Goal: Task Accomplishment & Management: Manage account settings

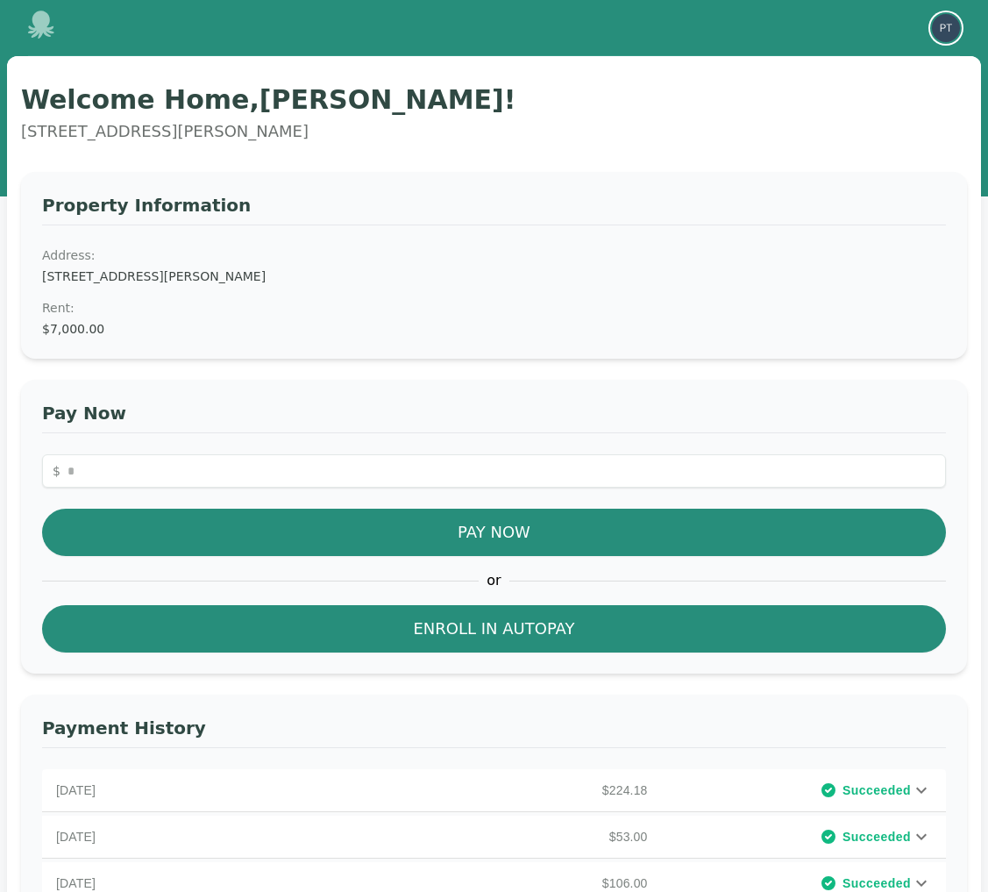
click at [946, 25] on img "button" at bounding box center [946, 28] width 28 height 28
click at [858, 62] on button "Your Profile" at bounding box center [876, 65] width 168 height 32
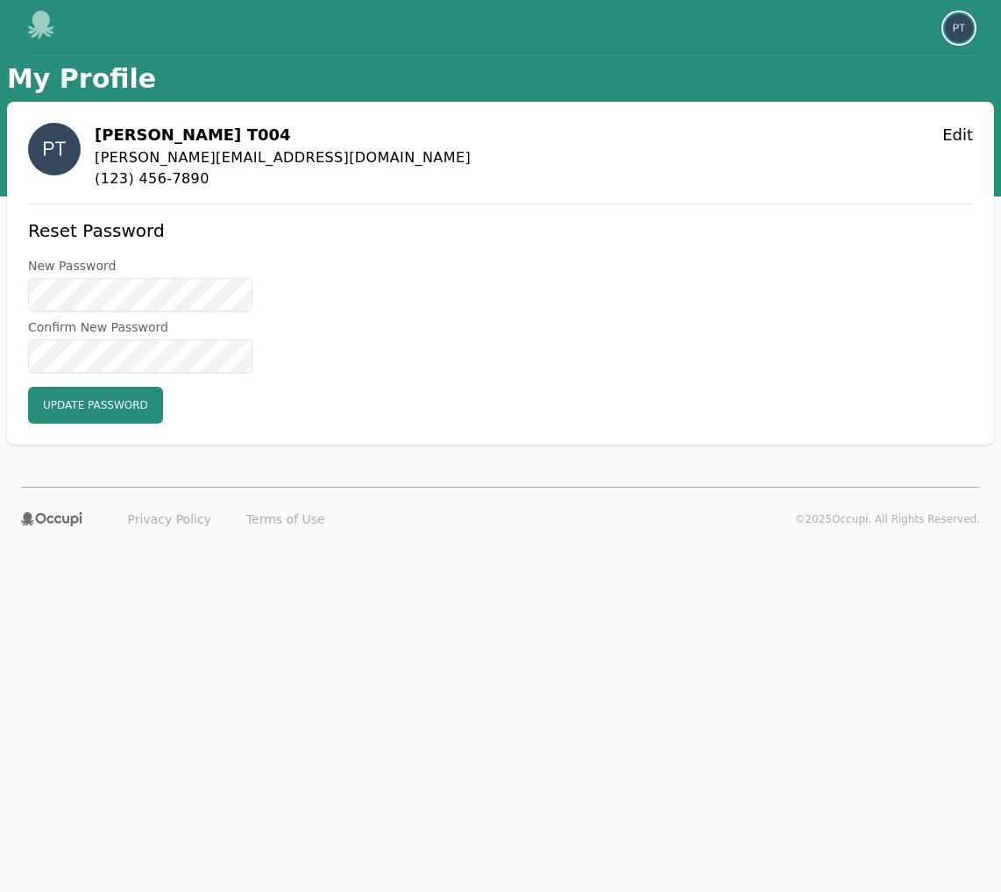
click at [956, 33] on img "button" at bounding box center [959, 28] width 28 height 28
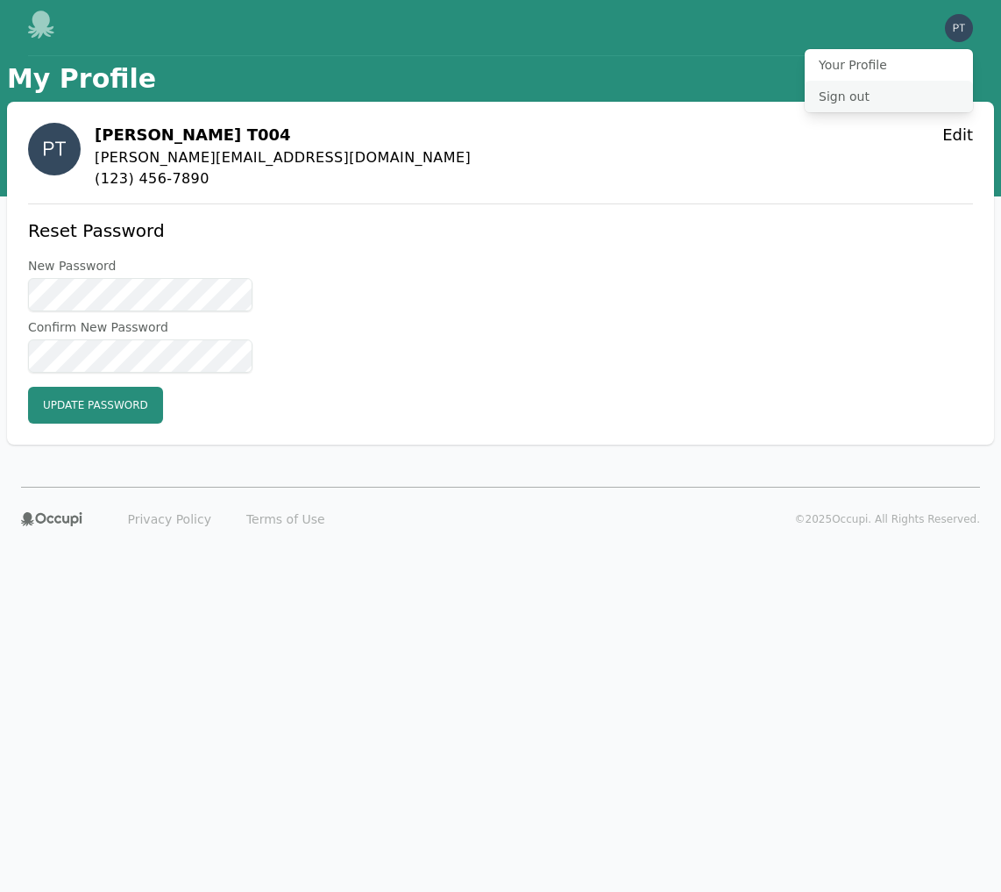
click at [851, 91] on button "Sign out" at bounding box center [889, 97] width 168 height 32
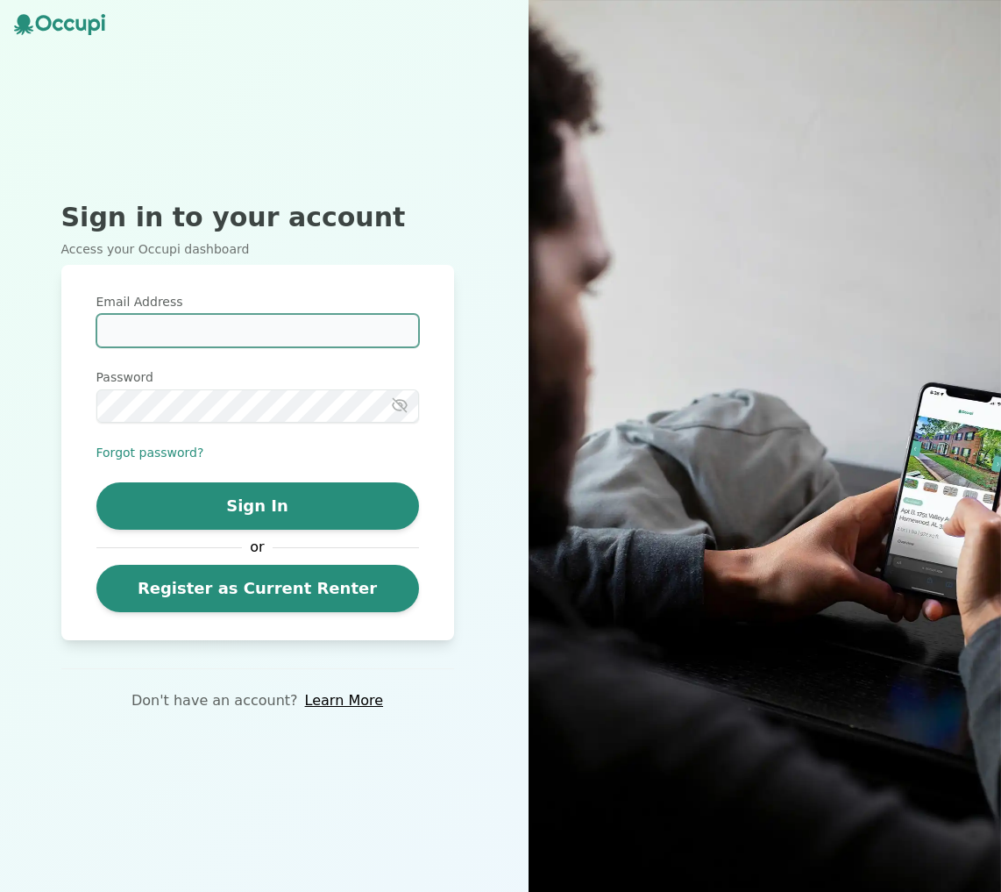
click at [173, 339] on input "Email Address" at bounding box center [257, 330] width 323 height 33
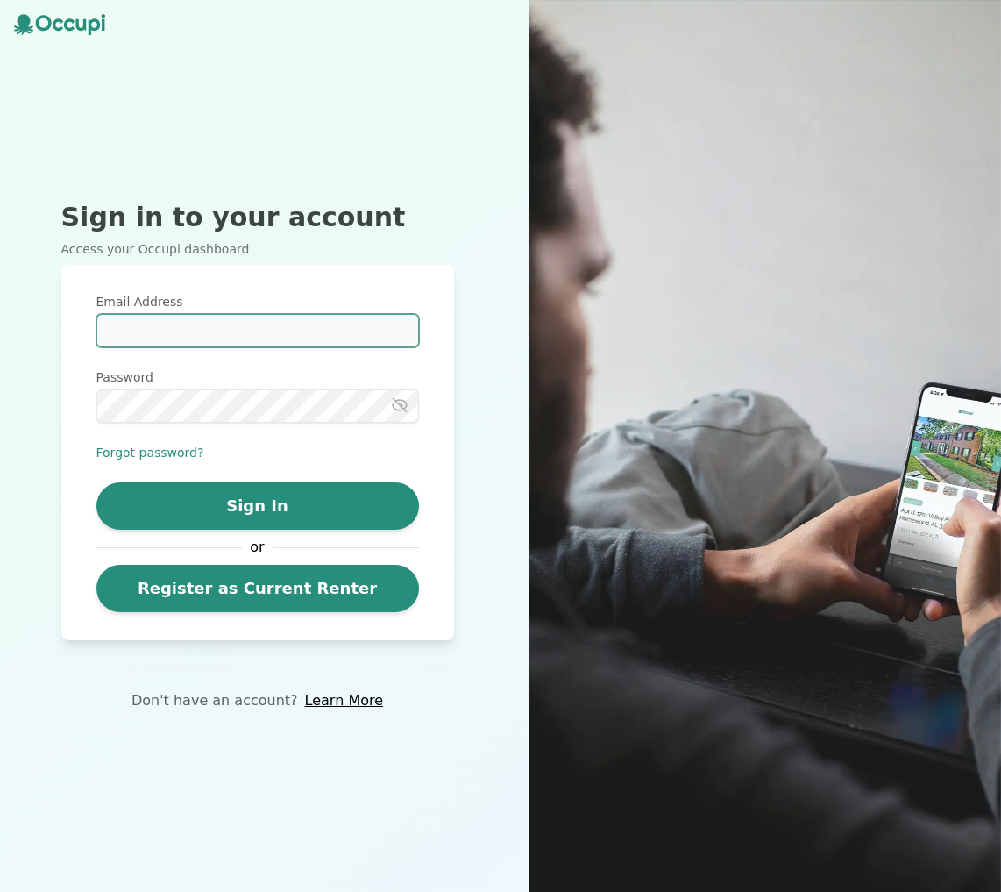
type input "**********"
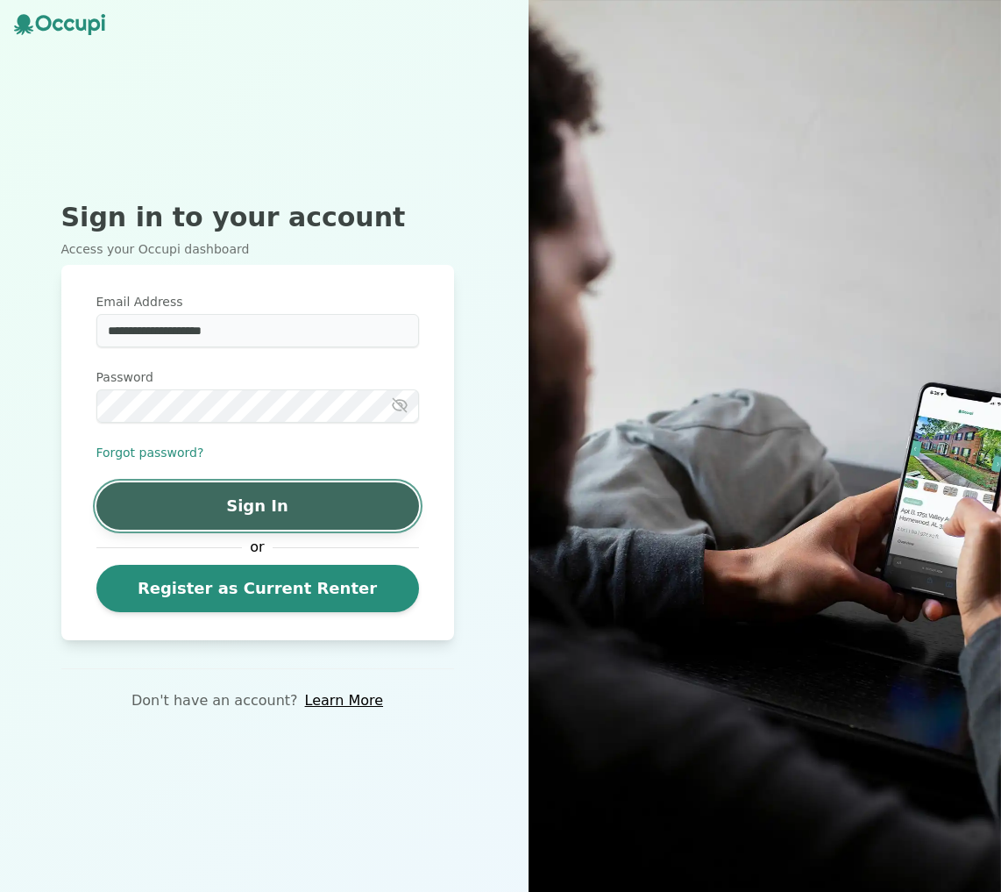
click at [253, 508] on button "Sign In" at bounding box center [257, 505] width 323 height 47
